Goal: Information Seeking & Learning: Learn about a topic

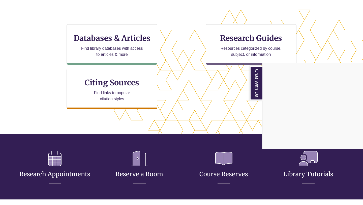
scroll to position [163, 0]
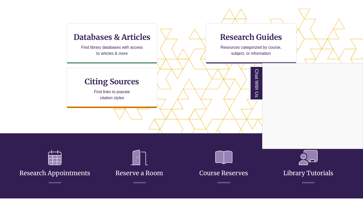
click at [245, 35] on div "Chat With Us" at bounding box center [181, 102] width 363 height 205
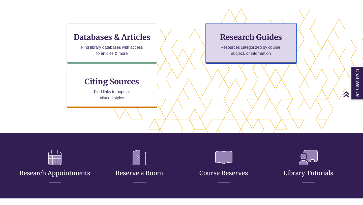
click at [238, 46] on p "Resources categorized by course, subject, or information" at bounding box center [251, 50] width 66 height 12
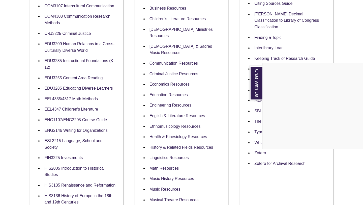
scroll to position [262, 0]
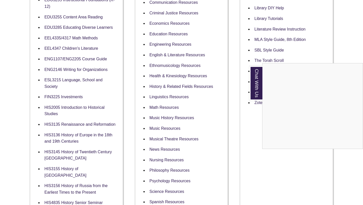
click at [159, 141] on div "Chat With Us" at bounding box center [181, 102] width 363 height 205
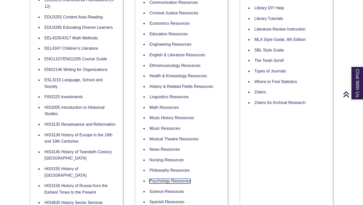
click at [159, 179] on link "Psychology Resources" at bounding box center [170, 181] width 41 height 5
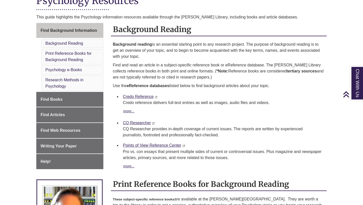
scroll to position [129, 0]
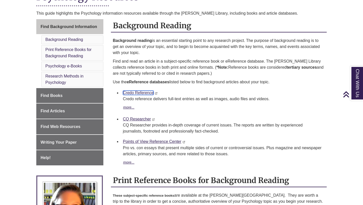
click at [149, 93] on link "Credo Reference" at bounding box center [138, 93] width 31 height 4
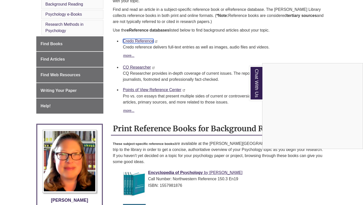
scroll to position [183, 0]
